Goal: Transaction & Acquisition: Purchase product/service

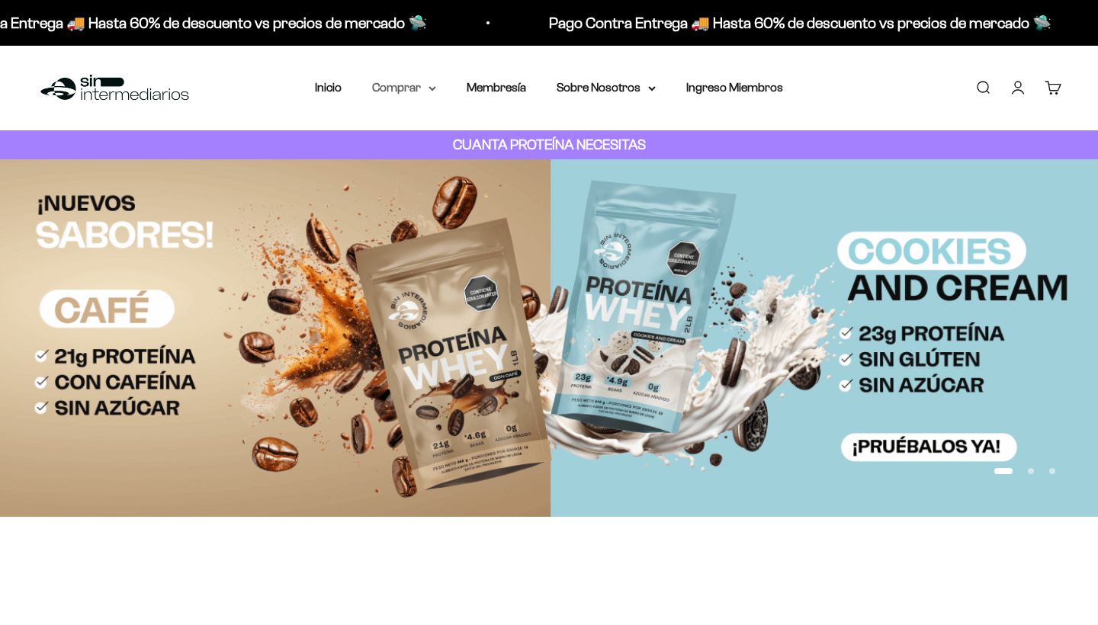
click at [420, 87] on summary "Comprar" at bounding box center [404, 88] width 64 height 20
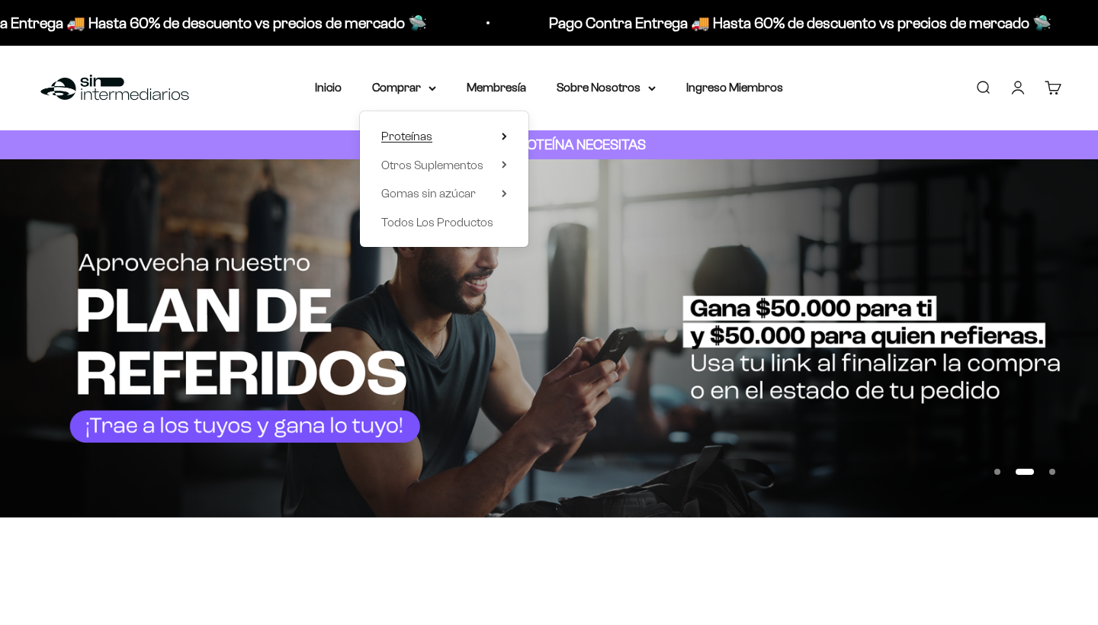
click at [438, 128] on summary "Proteínas" at bounding box center [444, 137] width 126 height 20
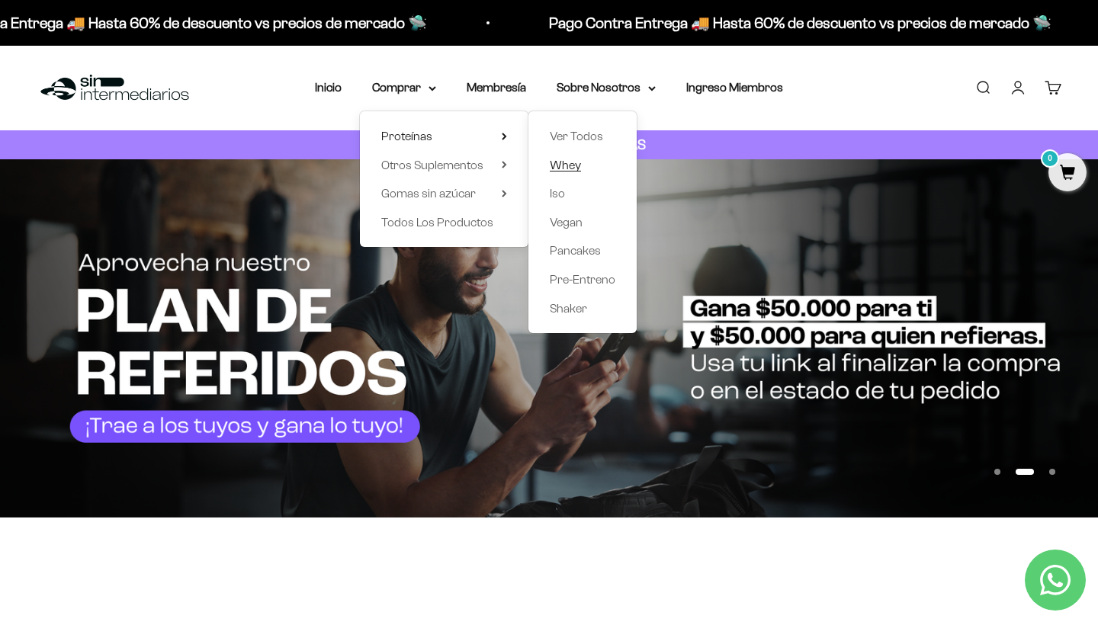
click at [560, 160] on span "Whey" at bounding box center [565, 165] width 31 height 13
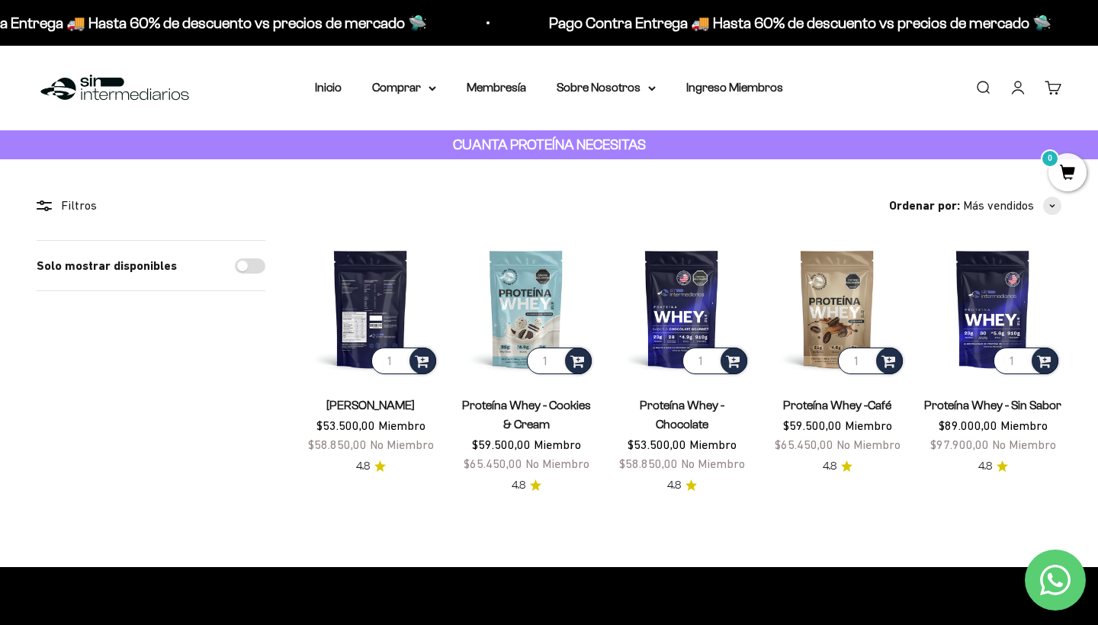
scroll to position [30, 0]
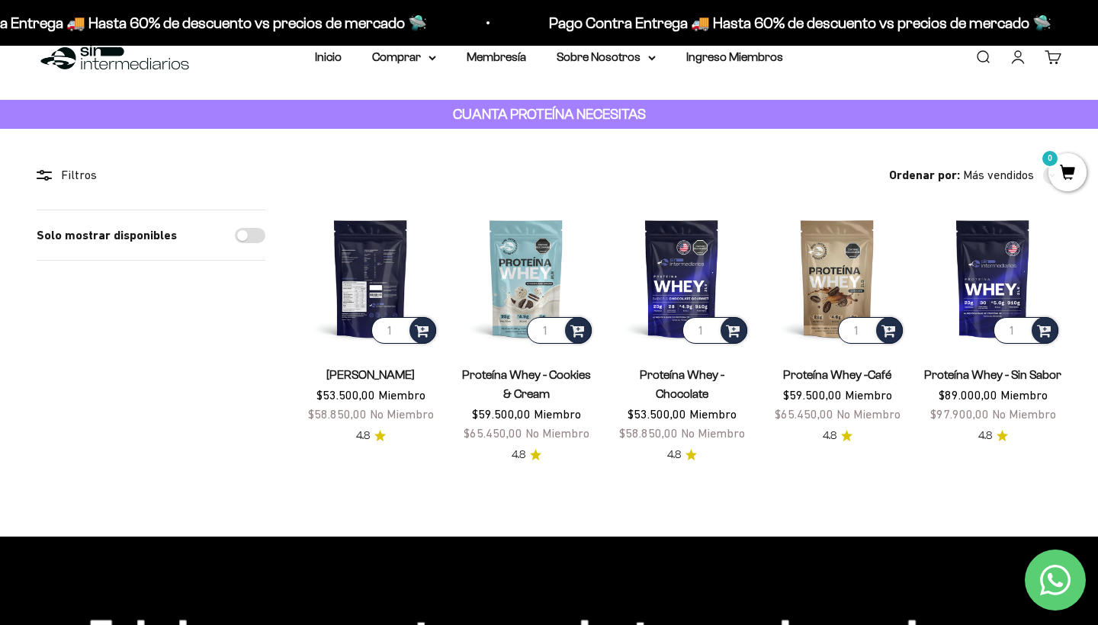
click at [376, 264] on img at bounding box center [370, 278] width 137 height 137
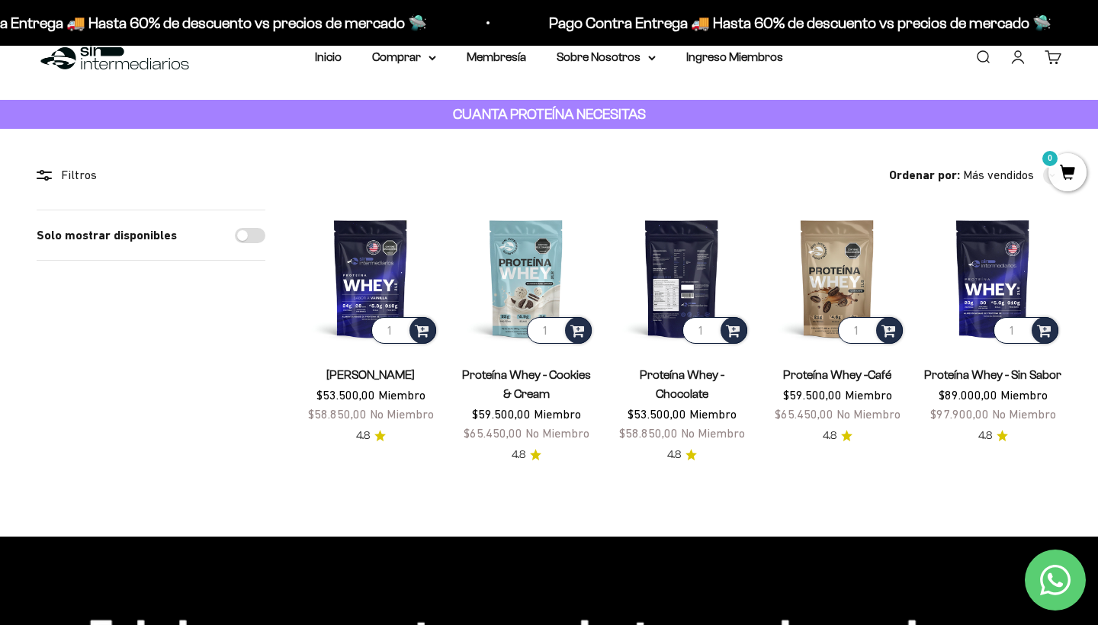
click at [678, 246] on img at bounding box center [681, 278] width 137 height 137
click at [717, 251] on img at bounding box center [681, 278] width 137 height 137
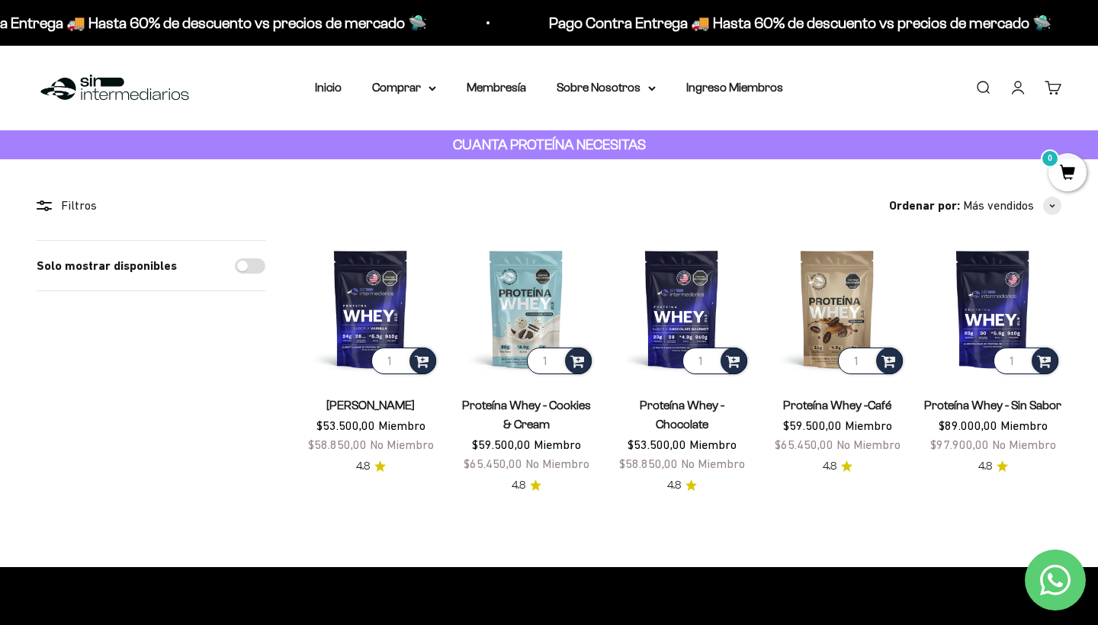
scroll to position [0, 0]
click at [419, 88] on summary "Comprar" at bounding box center [404, 88] width 64 height 20
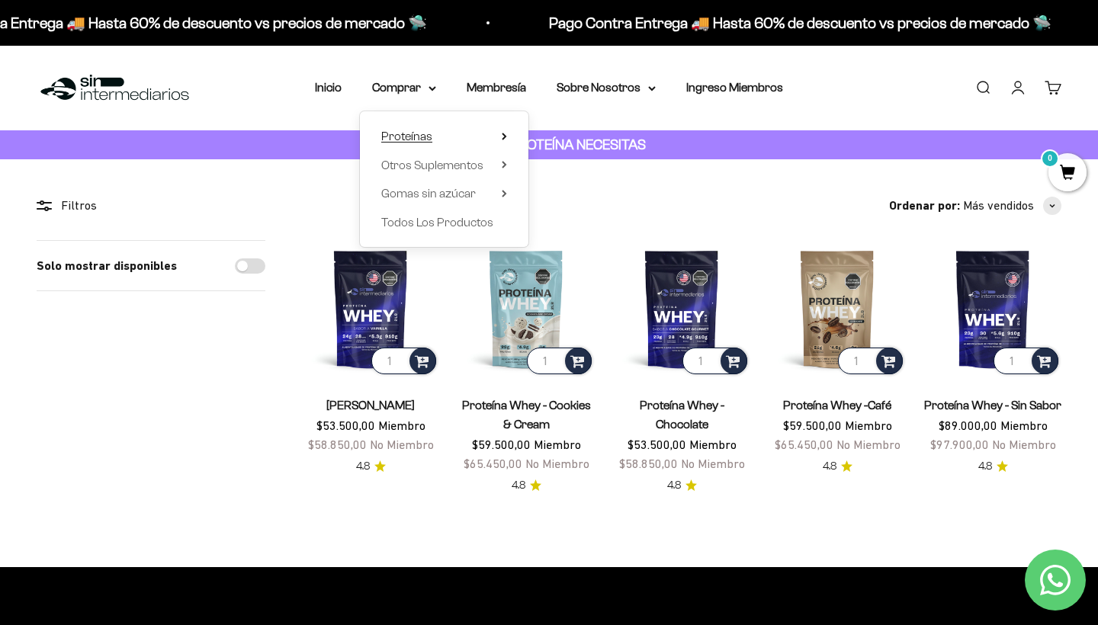
click at [498, 130] on summary "Proteínas" at bounding box center [444, 137] width 126 height 20
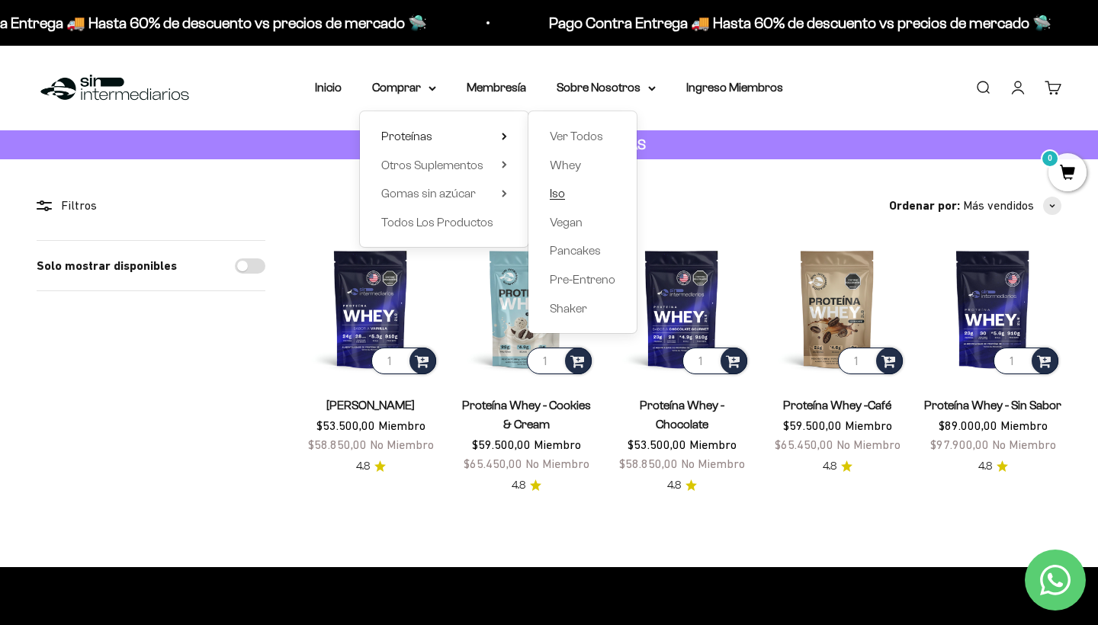
click at [555, 194] on span "Iso" at bounding box center [557, 193] width 15 height 13
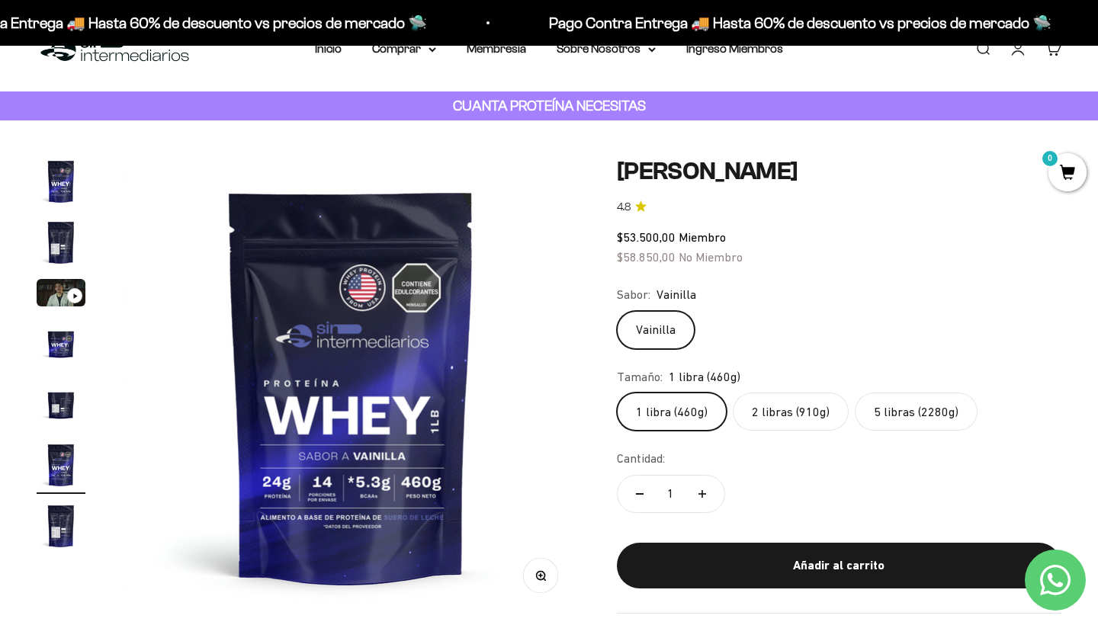
scroll to position [46, 0]
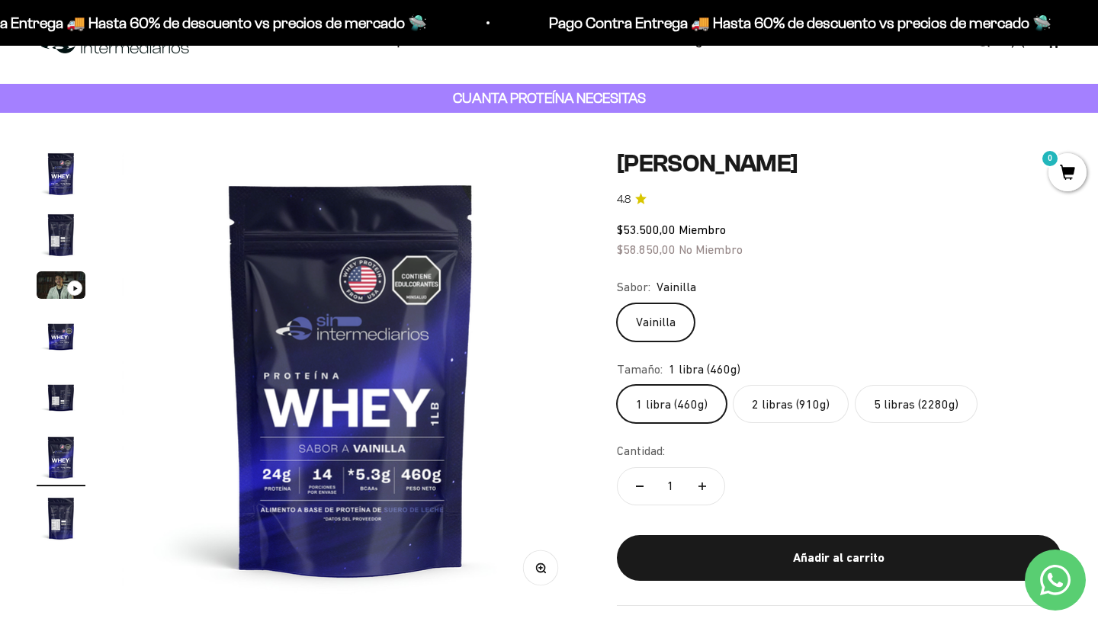
click at [915, 409] on label "5 libras (2280g)" at bounding box center [915, 404] width 123 height 38
click at [617, 385] on input "5 libras (2280g)" at bounding box center [616, 384] width 1 height 1
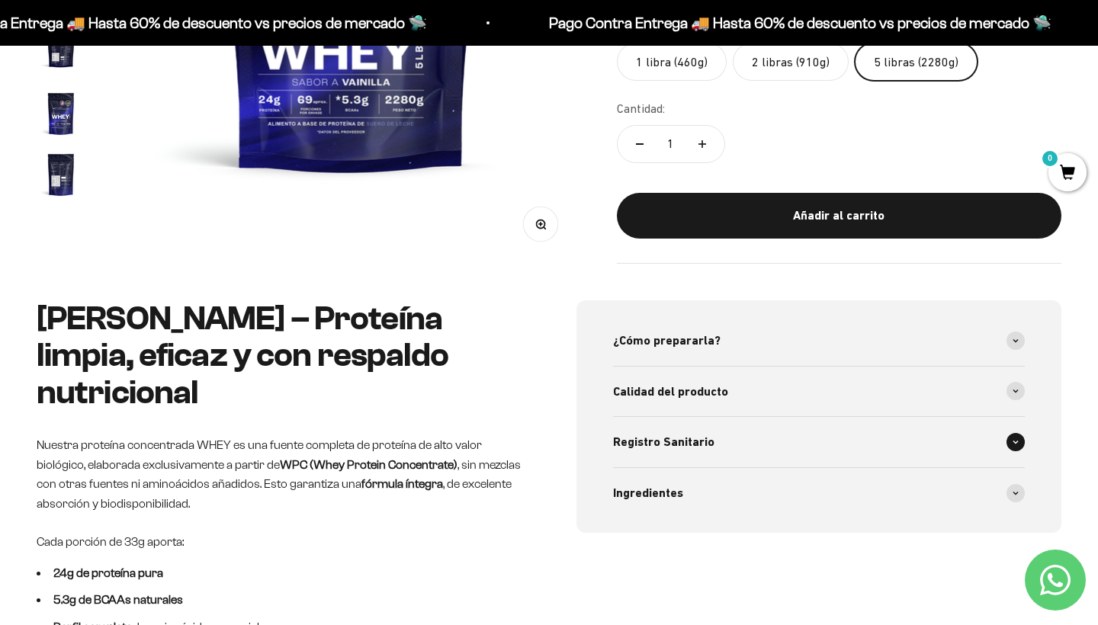
scroll to position [365, 0]
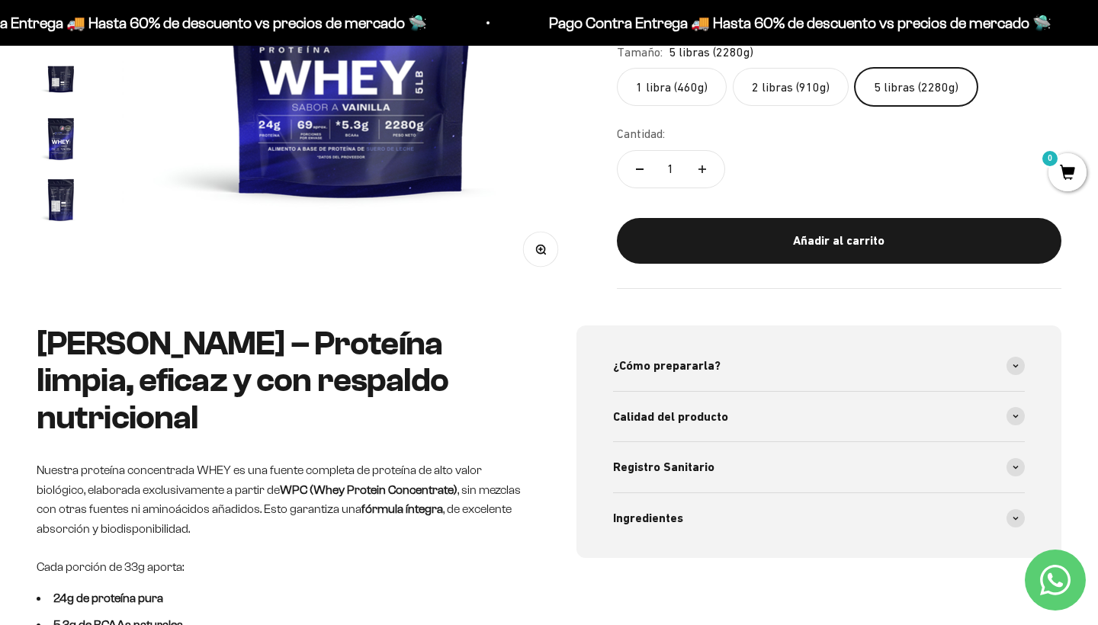
click at [785, 98] on label "2 libras (910g)" at bounding box center [791, 88] width 116 height 38
click at [617, 69] on input "2 libras (910g)" at bounding box center [616, 68] width 1 height 1
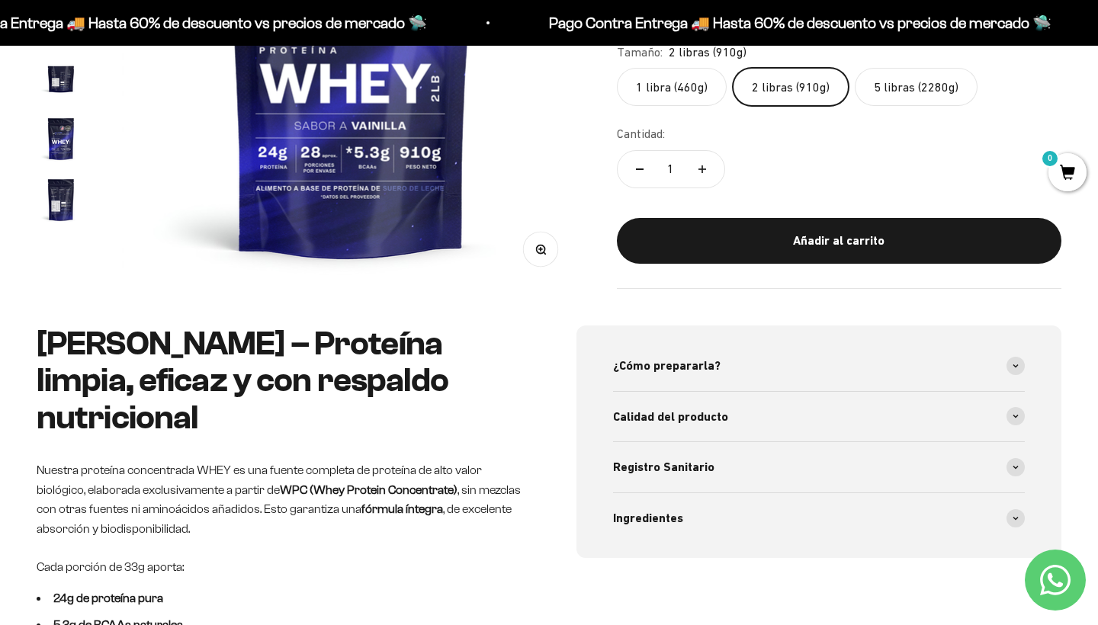
click at [882, 100] on label "5 libras (2280g)" at bounding box center [915, 88] width 123 height 38
click at [617, 69] on input "5 libras (2280g)" at bounding box center [616, 68] width 1 height 1
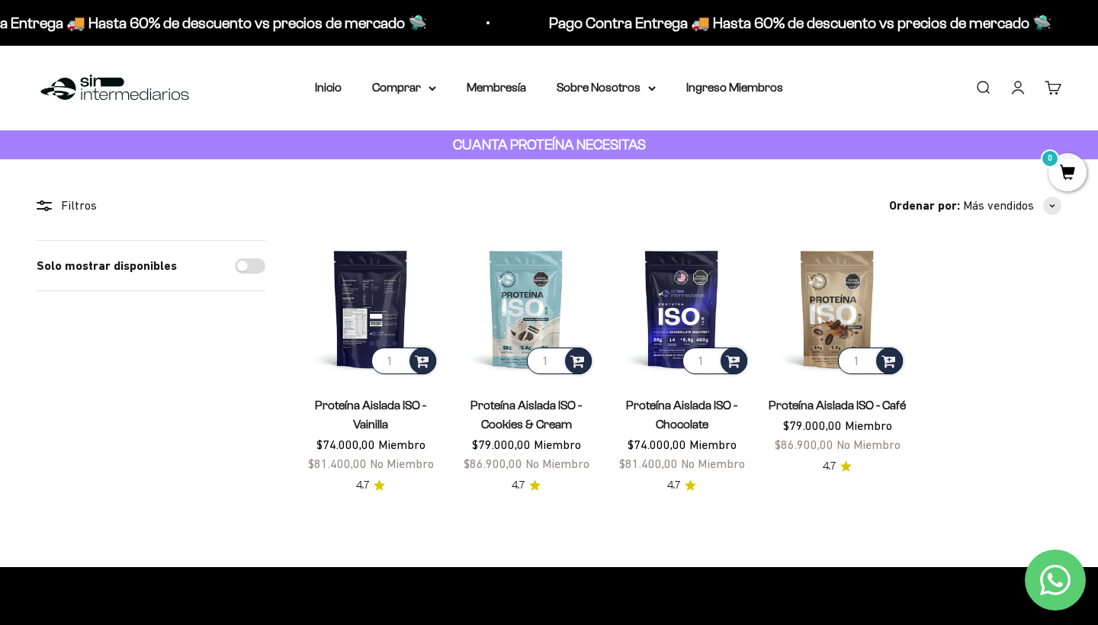
click at [366, 276] on img at bounding box center [370, 308] width 137 height 137
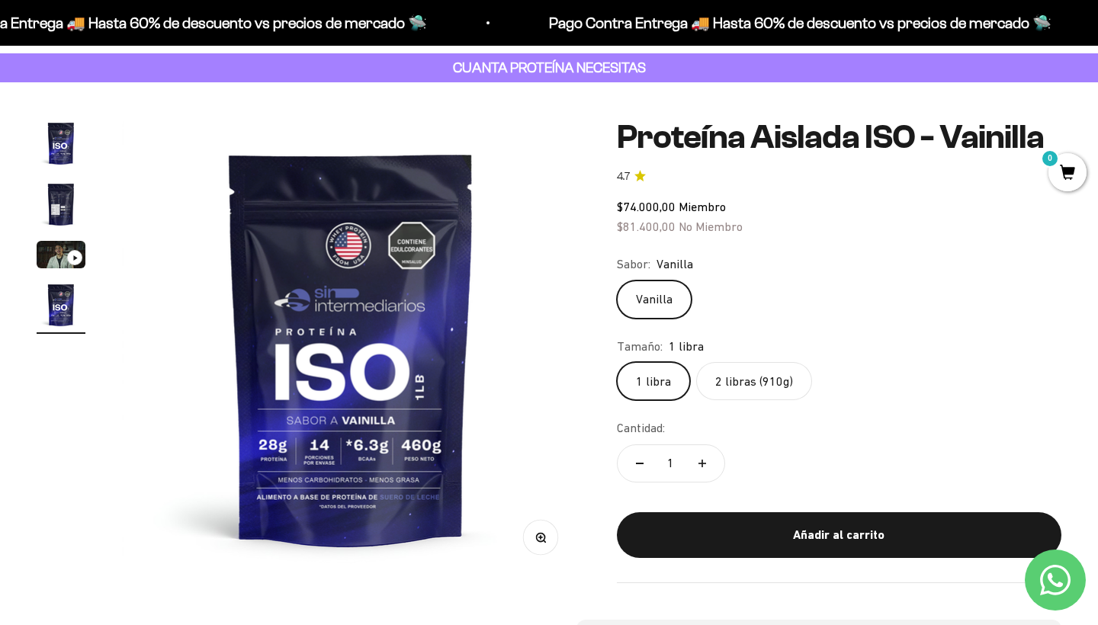
click at [53, 204] on img "Ir al artículo 2" at bounding box center [61, 204] width 49 height 49
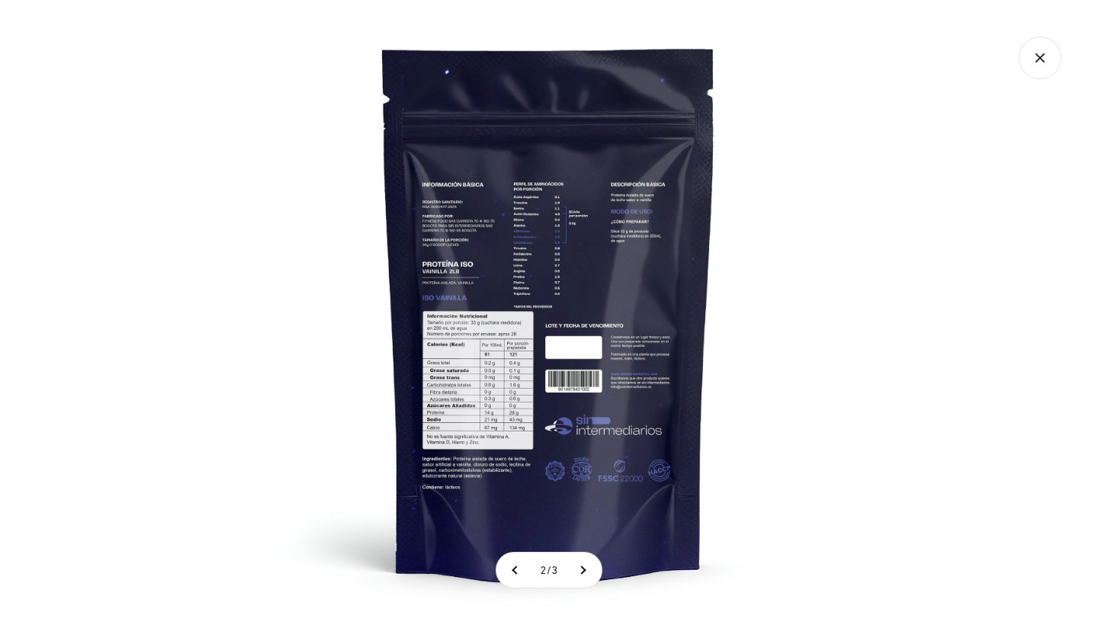
click at [490, 226] on img at bounding box center [548, 312] width 625 height 625
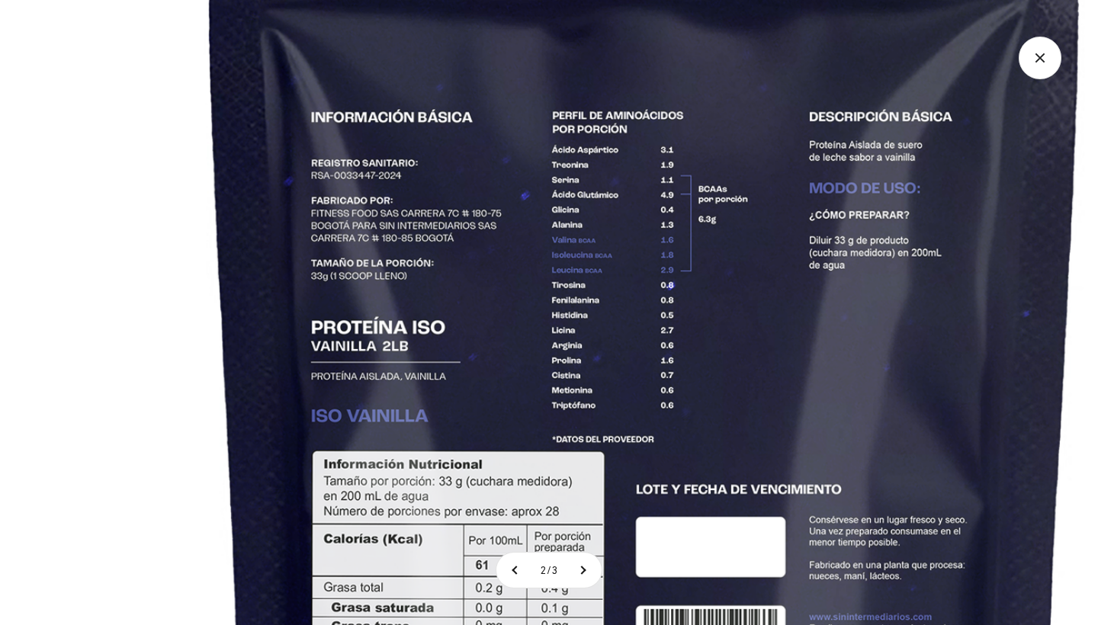
scroll to position [0, 0]
click at [500, 252] on img at bounding box center [645, 455] width 1650 height 1650
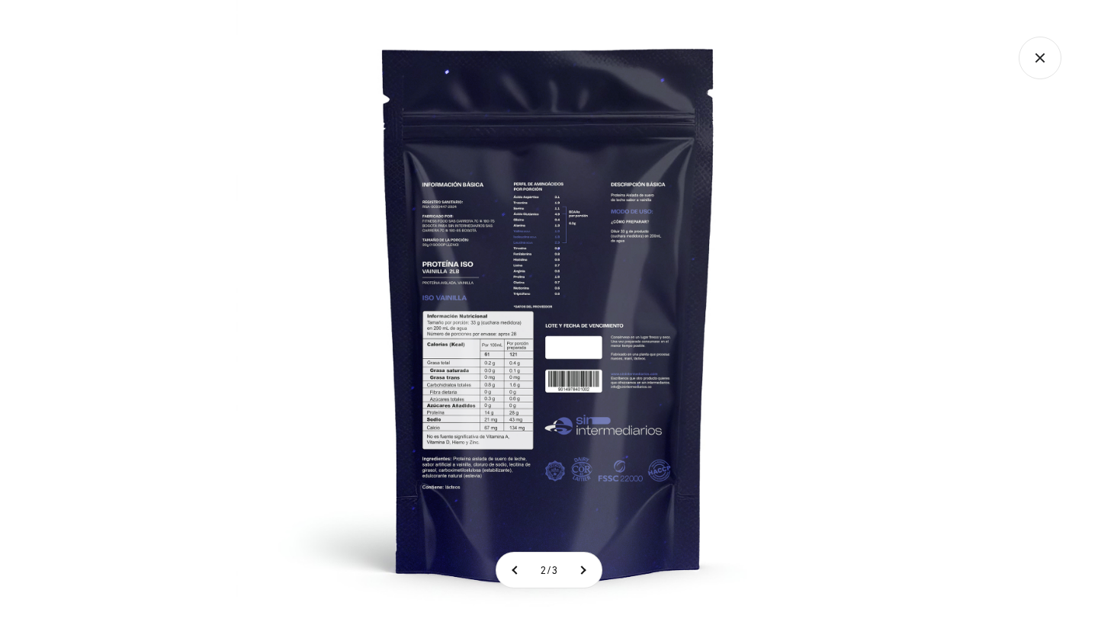
click at [500, 252] on img at bounding box center [548, 312] width 625 height 625
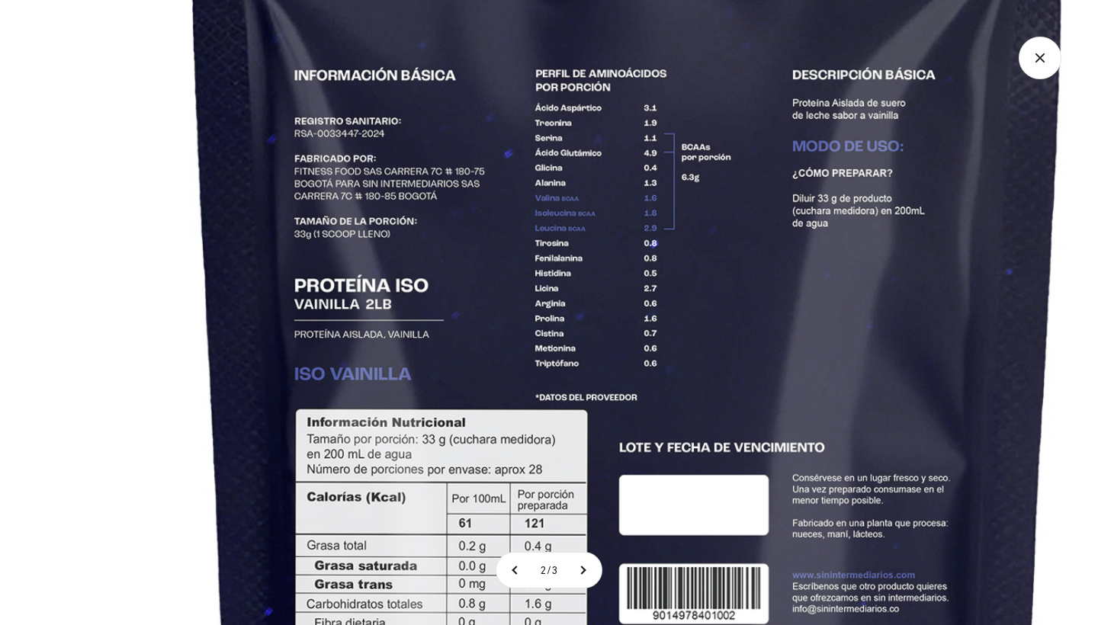
click at [518, 248] on img at bounding box center [628, 413] width 1650 height 1650
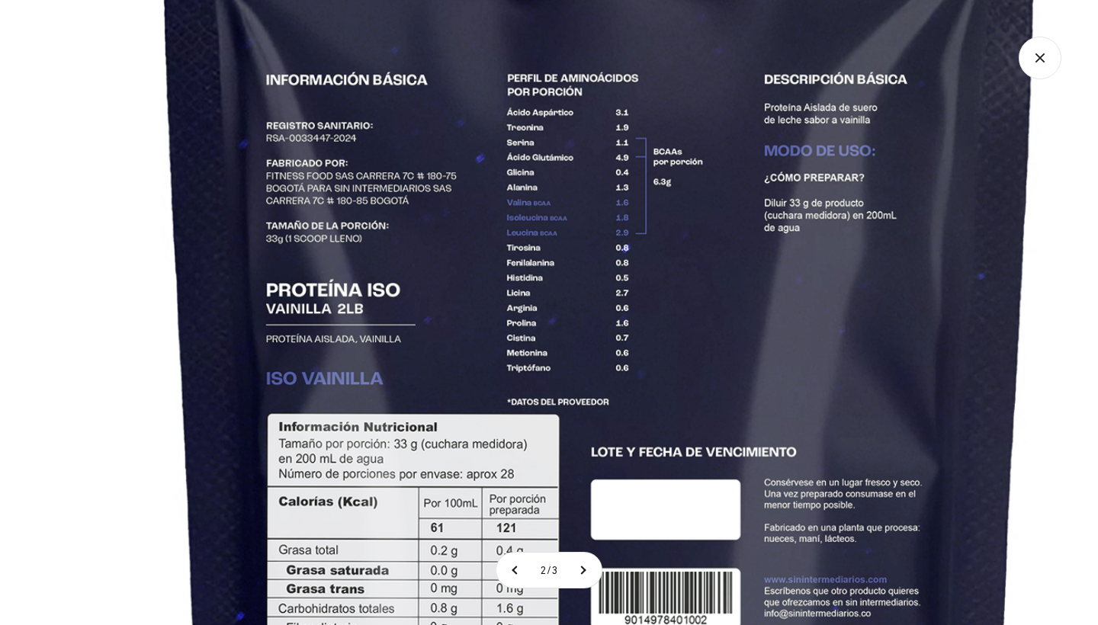
click at [518, 248] on img at bounding box center [600, 417] width 1650 height 1650
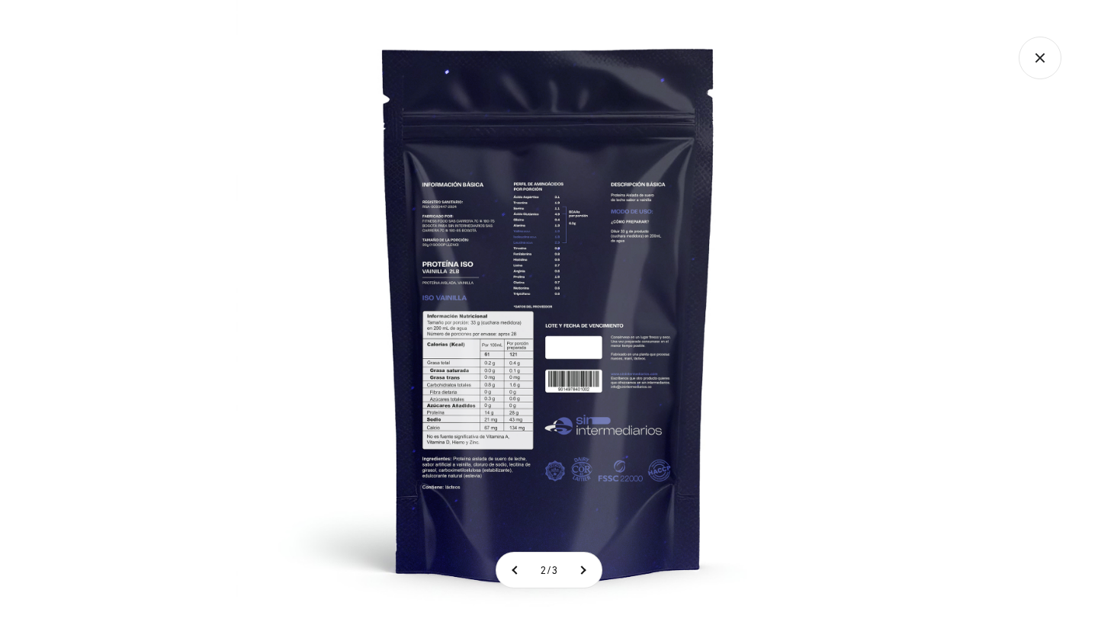
click at [1053, 62] on icon "Cerrar galería" at bounding box center [1039, 58] width 43 height 43
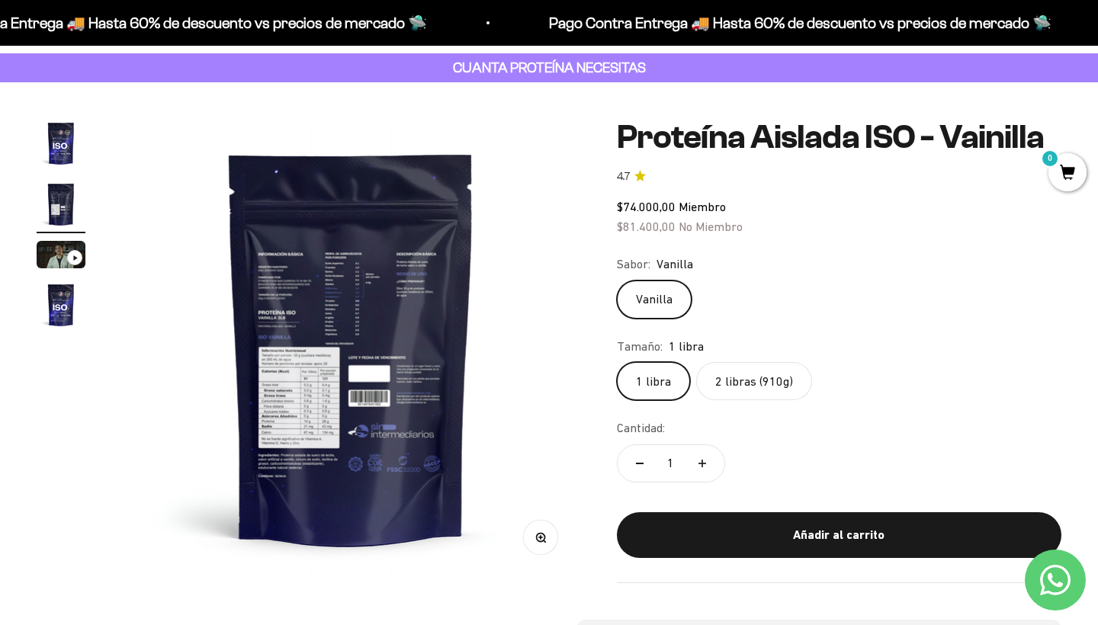
click at [739, 400] on label "2 libras (910g)" at bounding box center [754, 381] width 116 height 38
click at [617, 362] on input "2 libras (910g)" at bounding box center [616, 361] width 1 height 1
click at [51, 135] on img "Ir al artículo 1" at bounding box center [61, 143] width 49 height 49
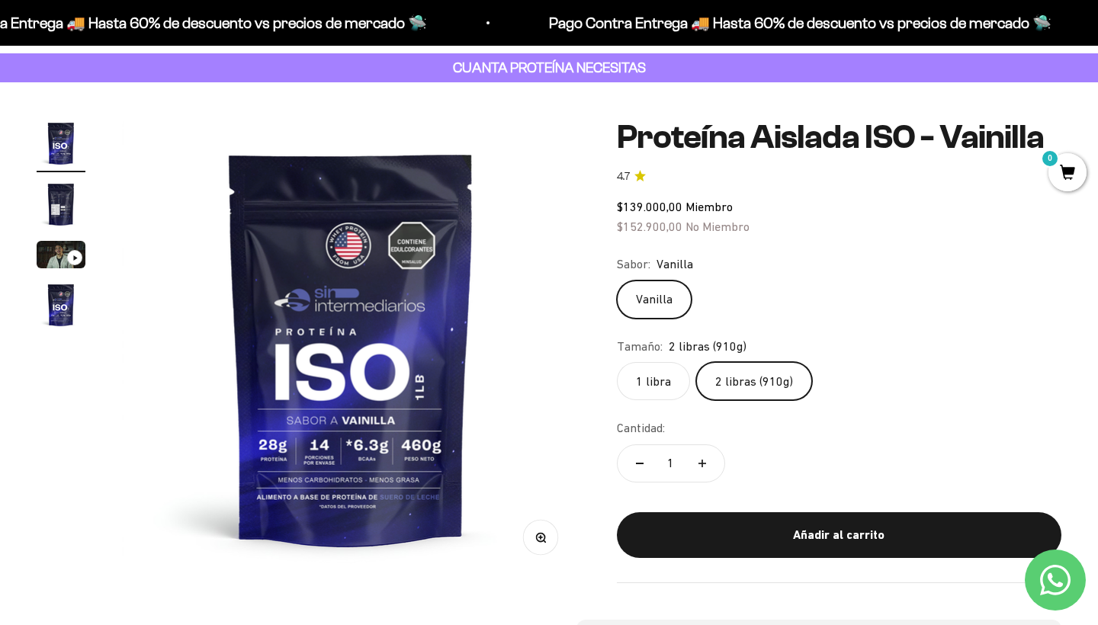
click at [664, 400] on label "1 libra" at bounding box center [653, 381] width 73 height 38
click at [617, 362] on input "1 libra" at bounding box center [616, 361] width 1 height 1
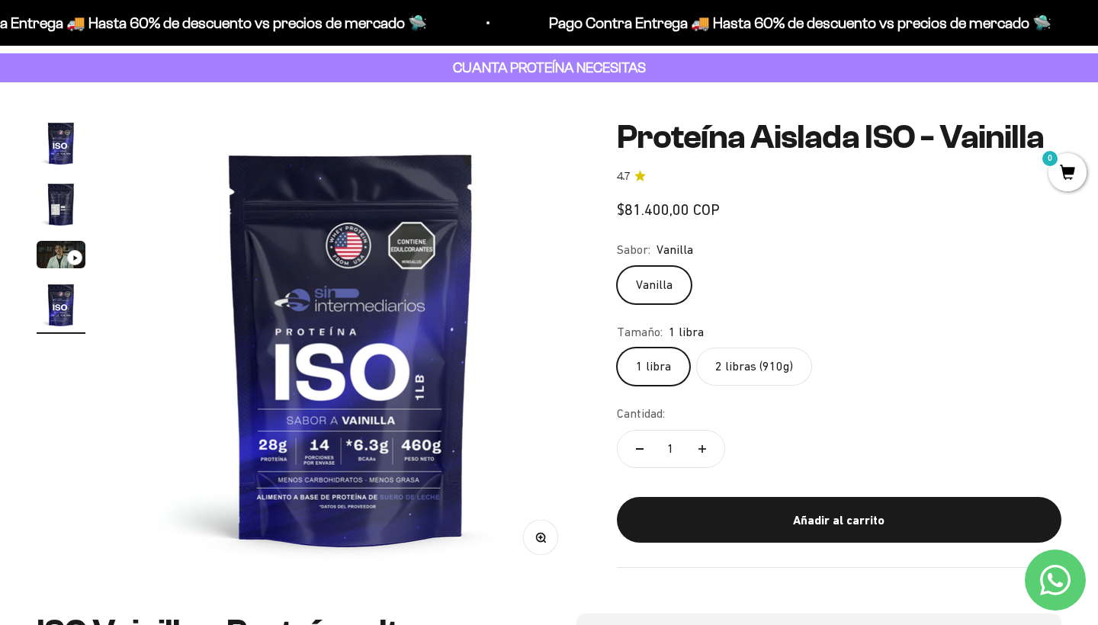
scroll to position [0, 1428]
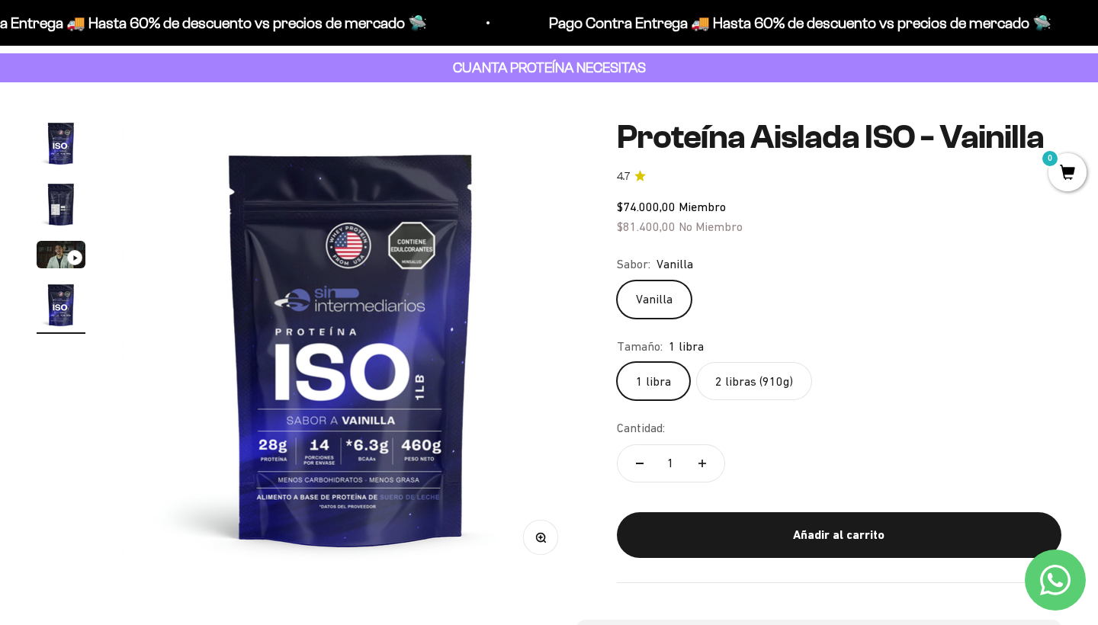
click at [740, 400] on label "2 libras (910g)" at bounding box center [754, 381] width 116 height 38
click at [617, 362] on input "2 libras (910g)" at bounding box center [616, 361] width 1 height 1
click at [283, 297] on img at bounding box center [351, 348] width 458 height 458
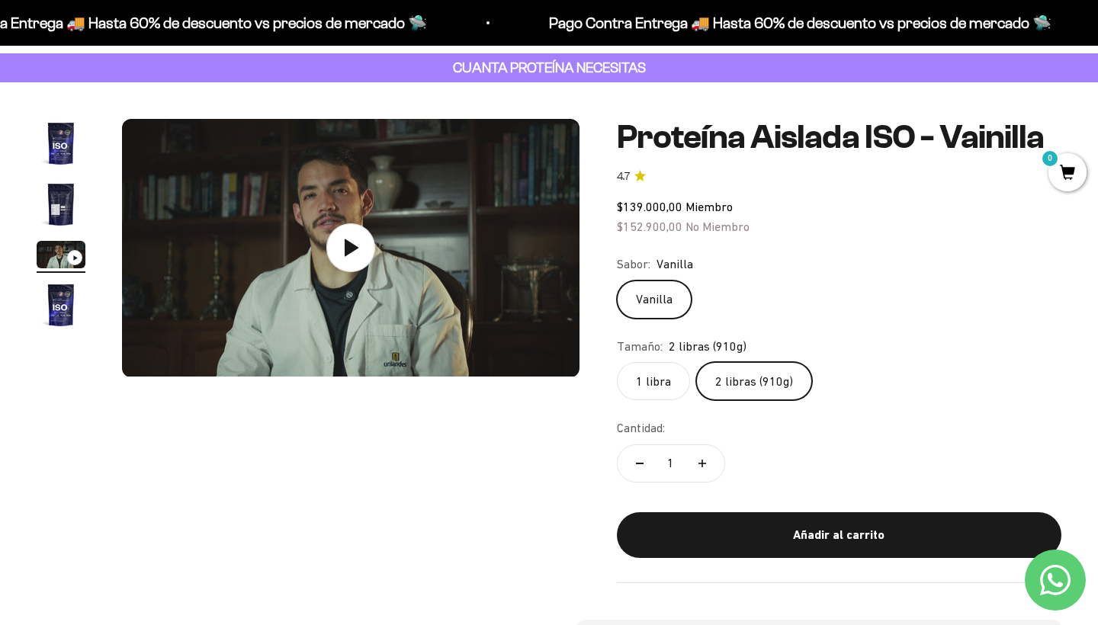
click at [62, 194] on img "Ir al artículo 2" at bounding box center [61, 204] width 49 height 49
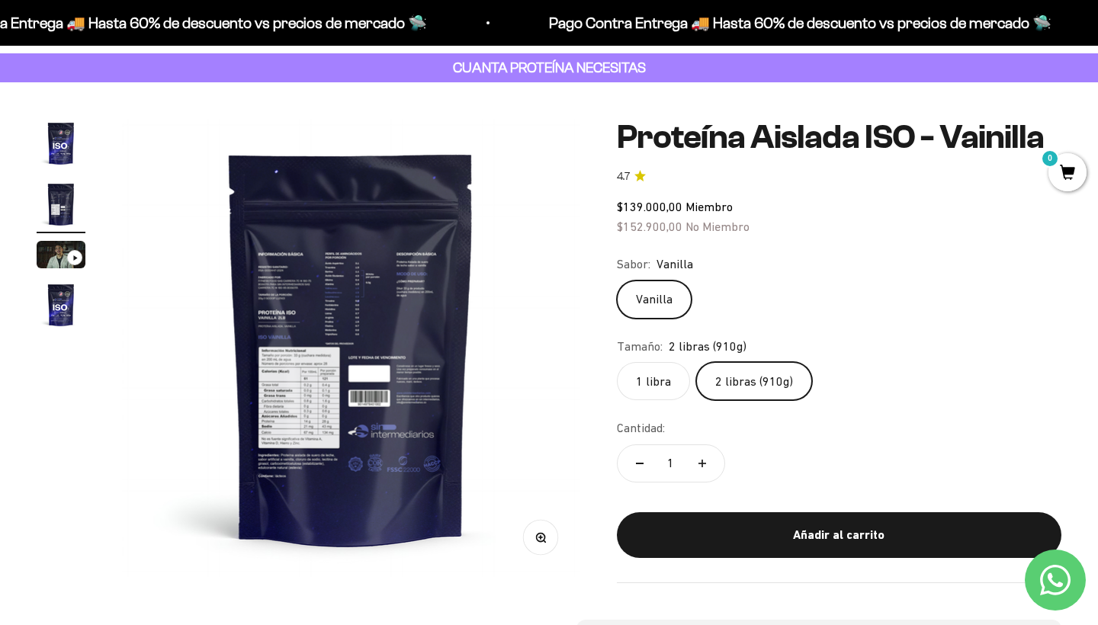
click at [343, 319] on img at bounding box center [351, 348] width 458 height 458
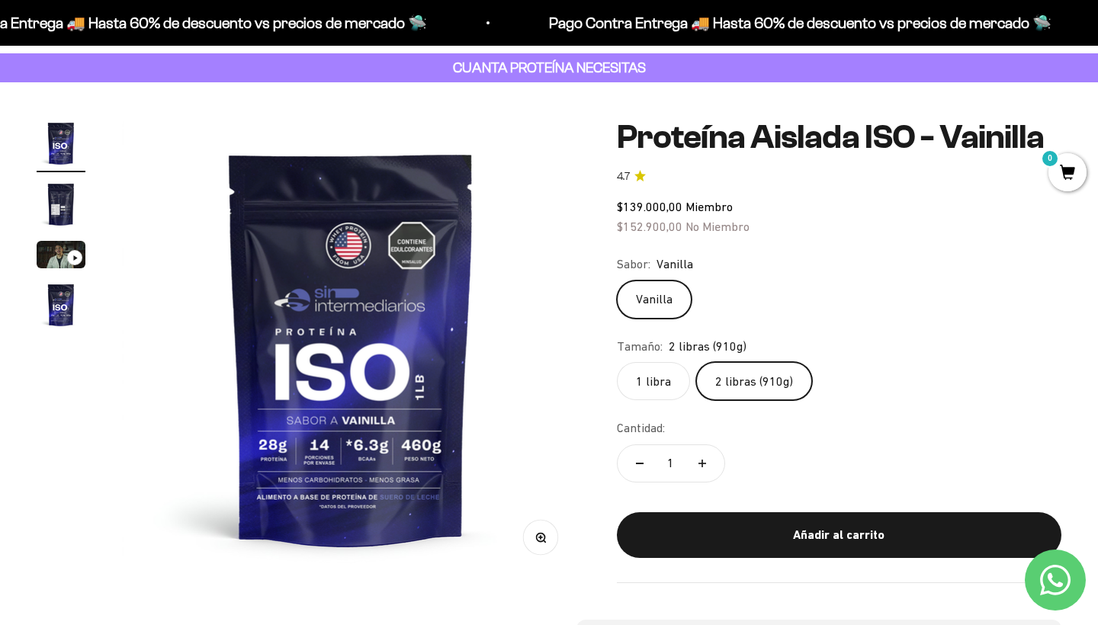
scroll to position [0, 0]
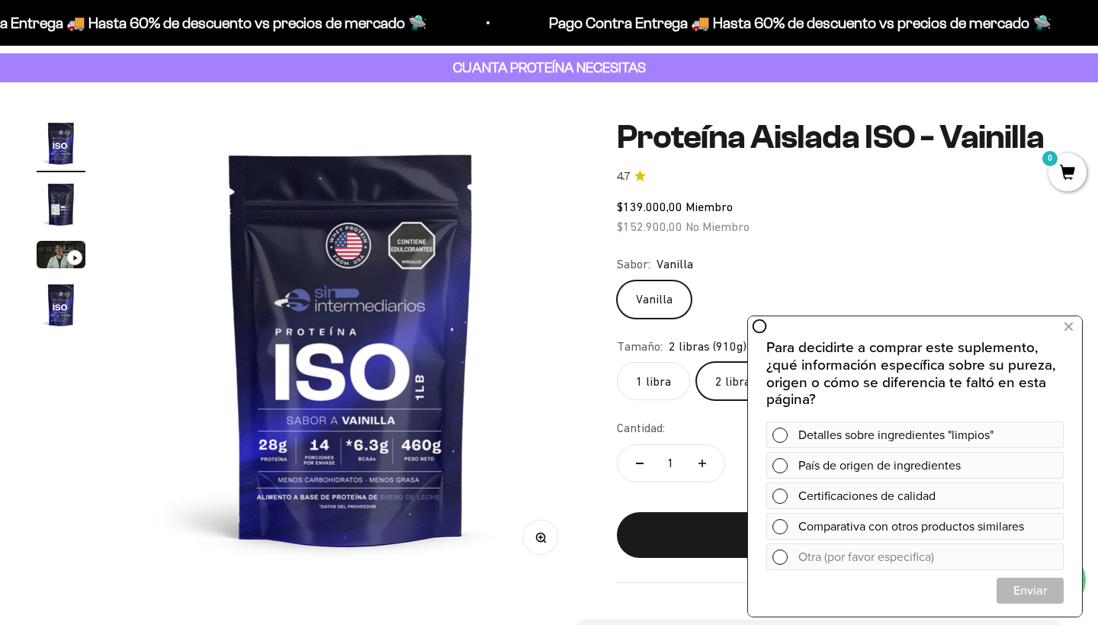
click at [357, 359] on img at bounding box center [351, 348] width 458 height 458
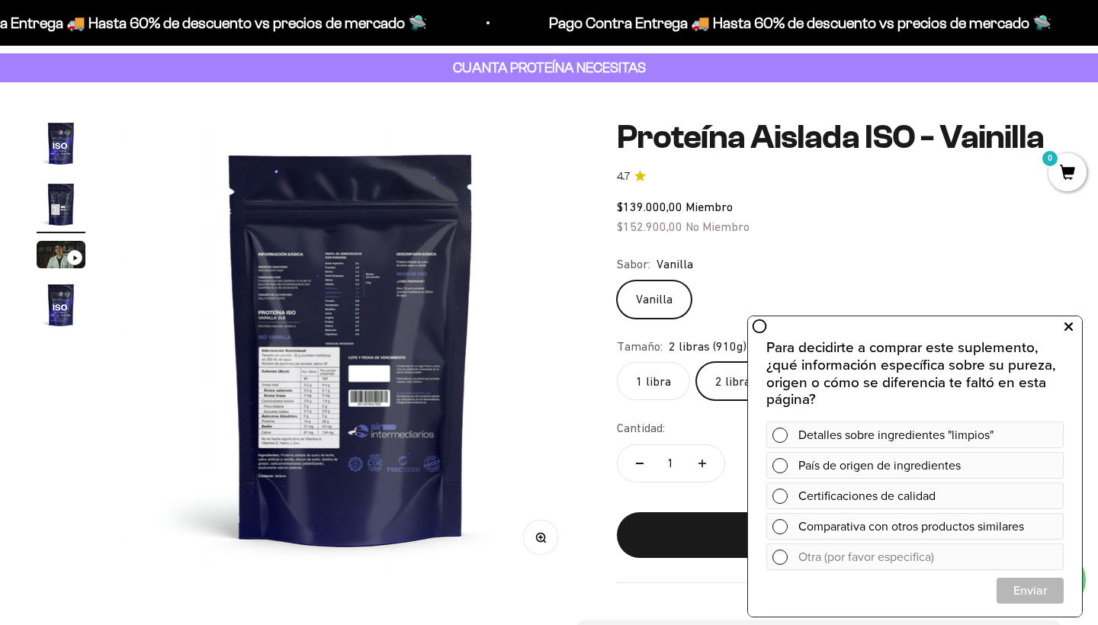
click at [1072, 330] on button at bounding box center [1067, 327] width 27 height 24
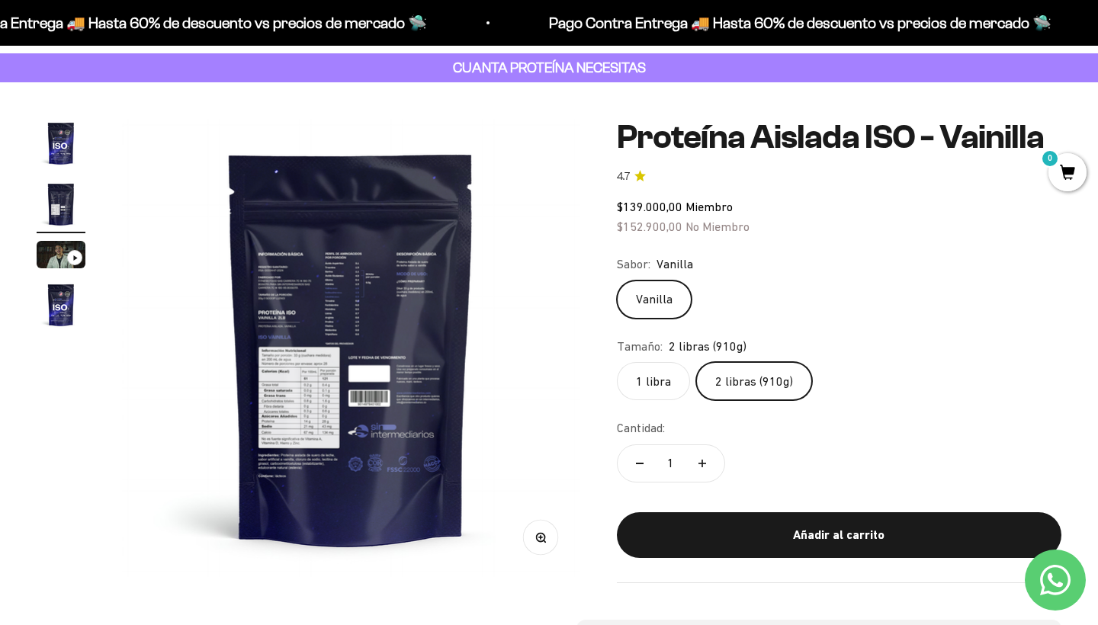
click at [307, 279] on img at bounding box center [351, 348] width 458 height 458
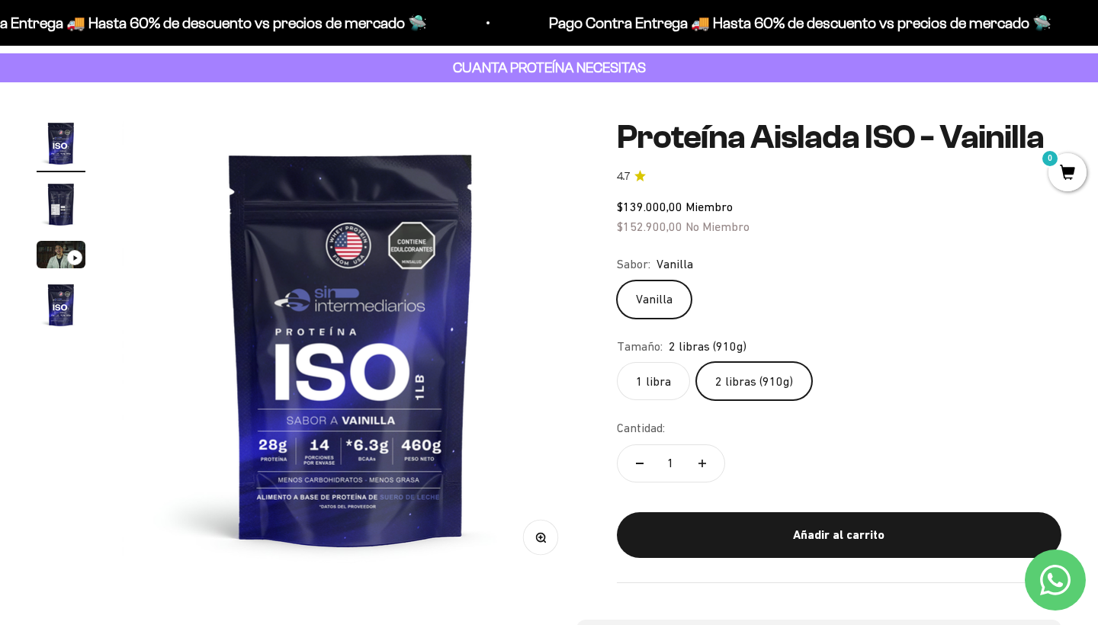
click at [307, 279] on img at bounding box center [351, 348] width 458 height 458
click at [51, 207] on img "Ir al artículo 2" at bounding box center [61, 204] width 49 height 49
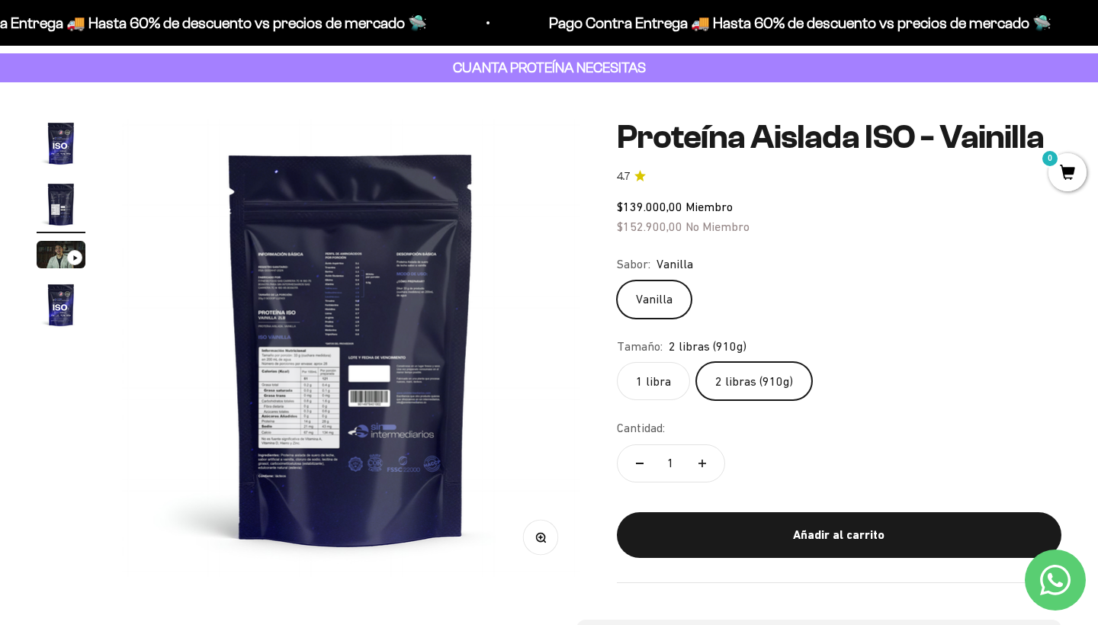
click at [359, 393] on img at bounding box center [351, 348] width 458 height 458
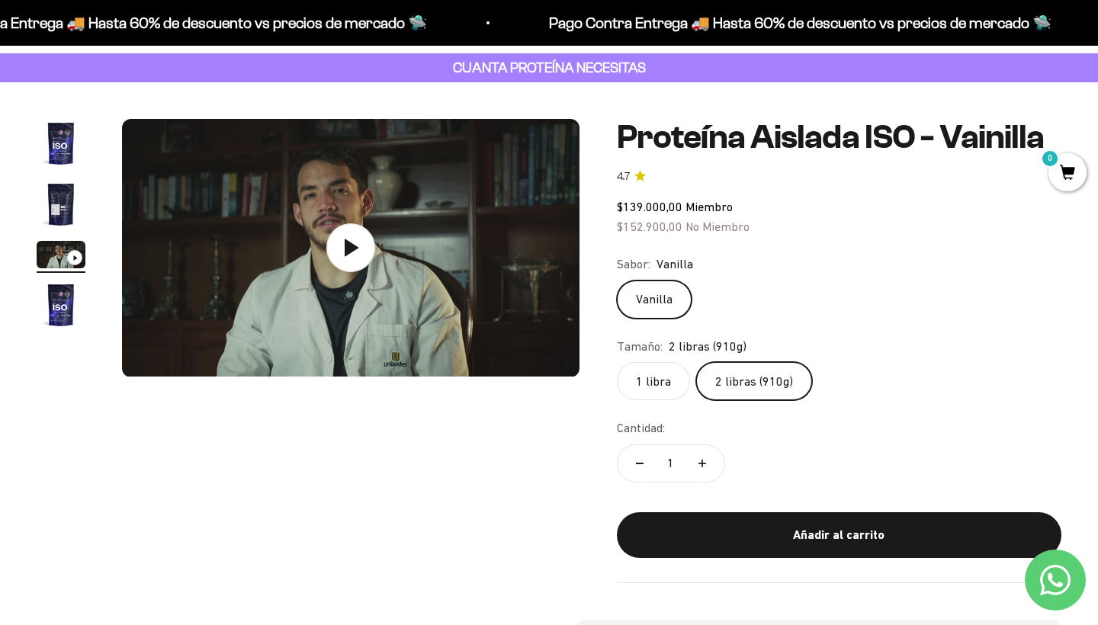
click at [75, 213] on img "Ir al artículo 2" at bounding box center [61, 204] width 49 height 49
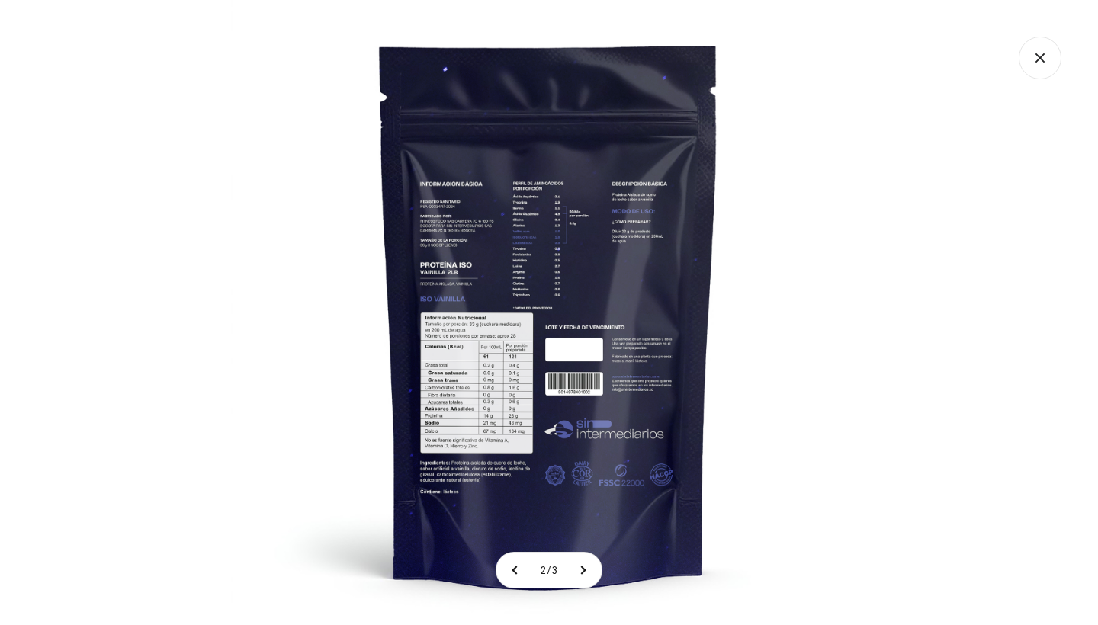
click at [1028, 63] on icon "Cerrar galería" at bounding box center [1039, 58] width 43 height 43
